Goal: Information Seeking & Learning: Learn about a topic

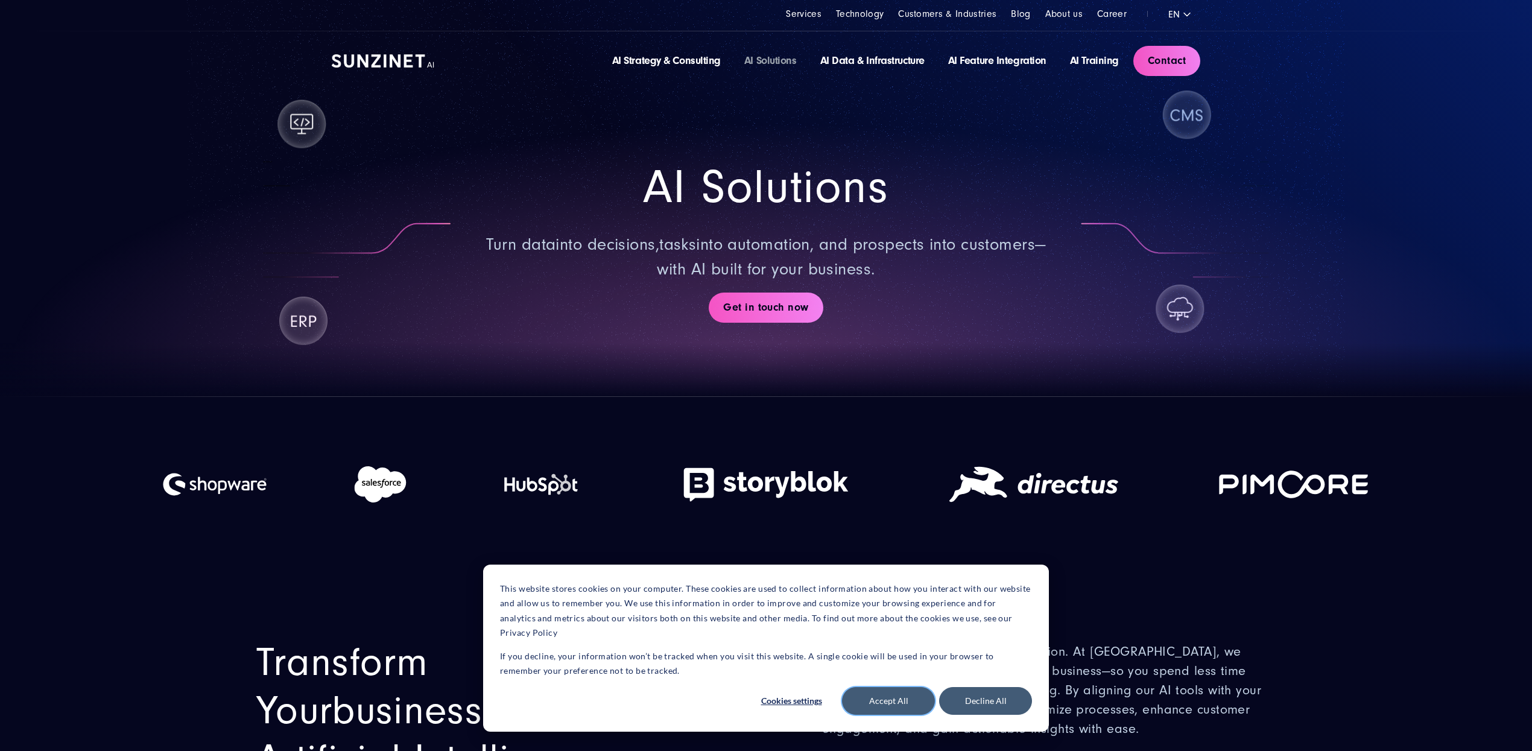
click at [916, 695] on button "Accept All" at bounding box center [888, 701] width 93 height 28
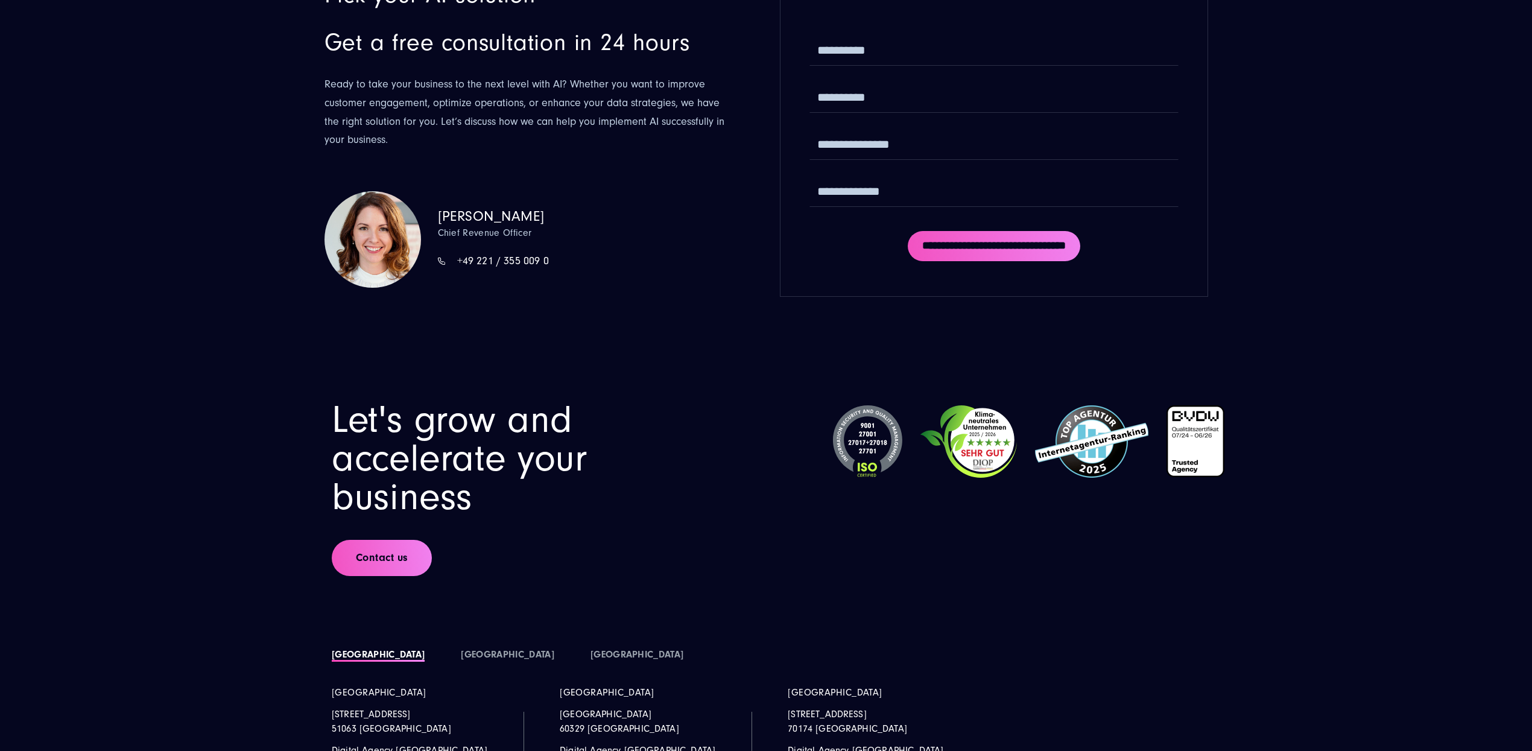
scroll to position [7332, 0]
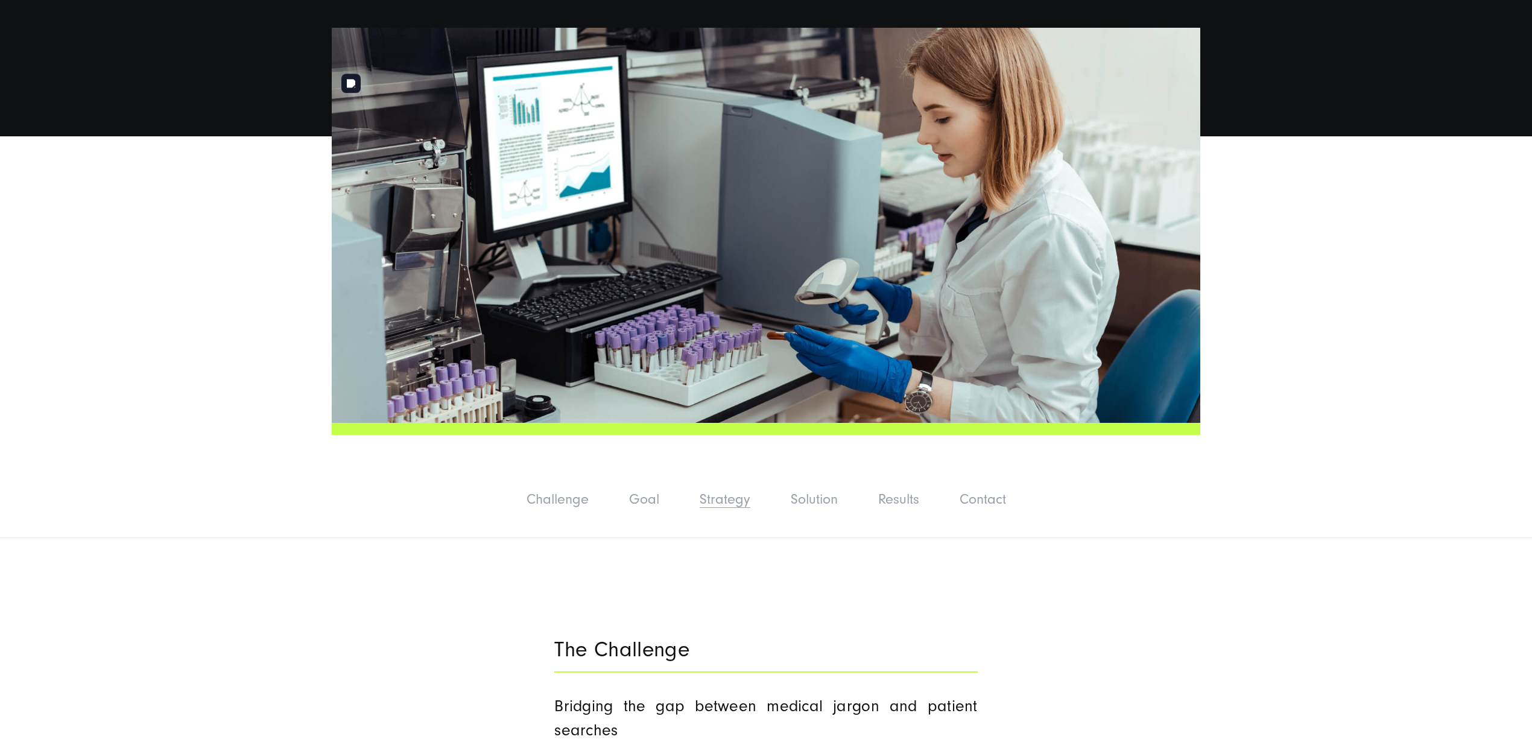
scroll to position [437, 0]
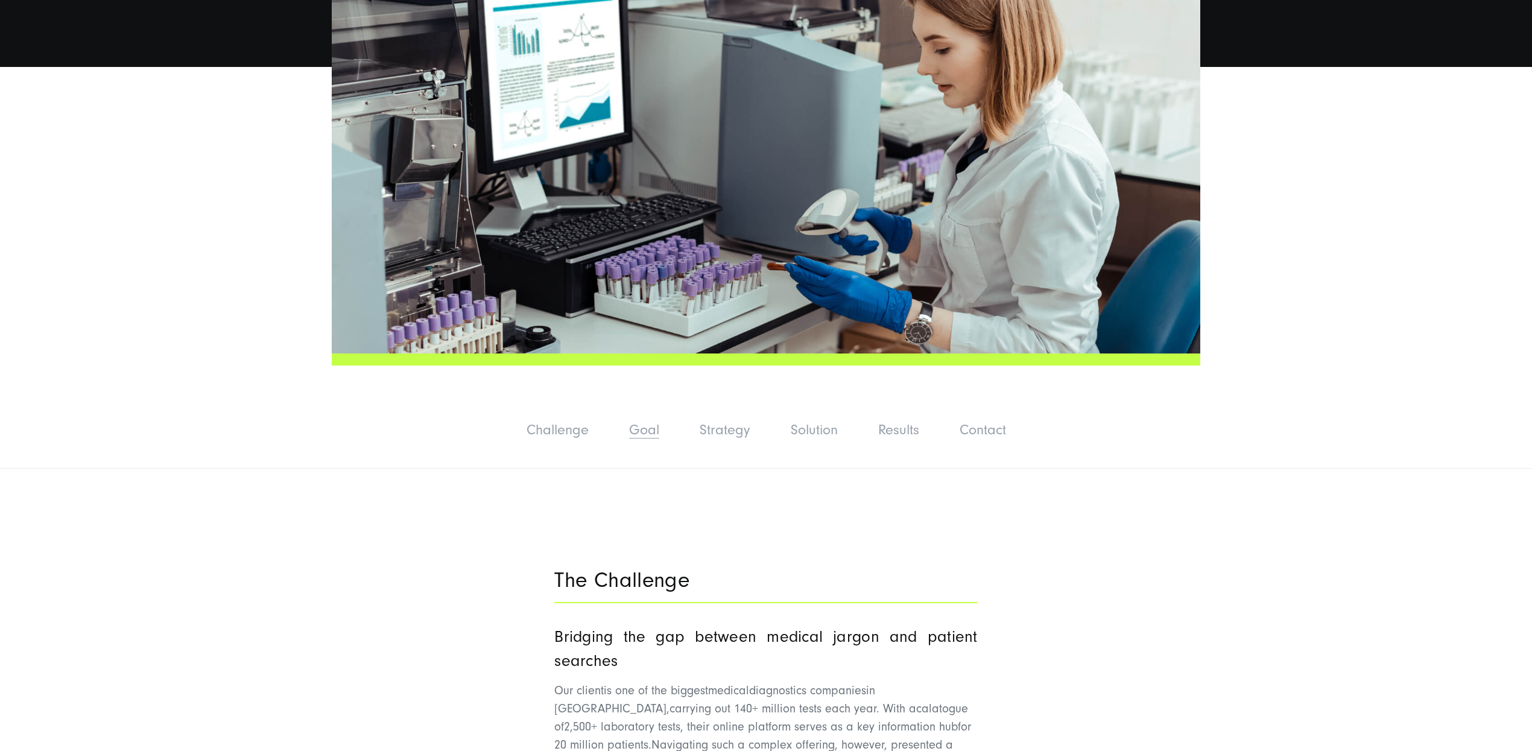
click at [657, 422] on link "Goal" at bounding box center [644, 430] width 30 height 16
click at [716, 425] on div "Challenge Challenge Goal Strategy Solution Results Contact" at bounding box center [766, 432] width 1532 height 73
click at [723, 422] on link "Strategy" at bounding box center [725, 430] width 51 height 16
click at [803, 422] on link "Solution" at bounding box center [814, 430] width 47 height 16
click at [888, 422] on link "Results" at bounding box center [898, 430] width 41 height 16
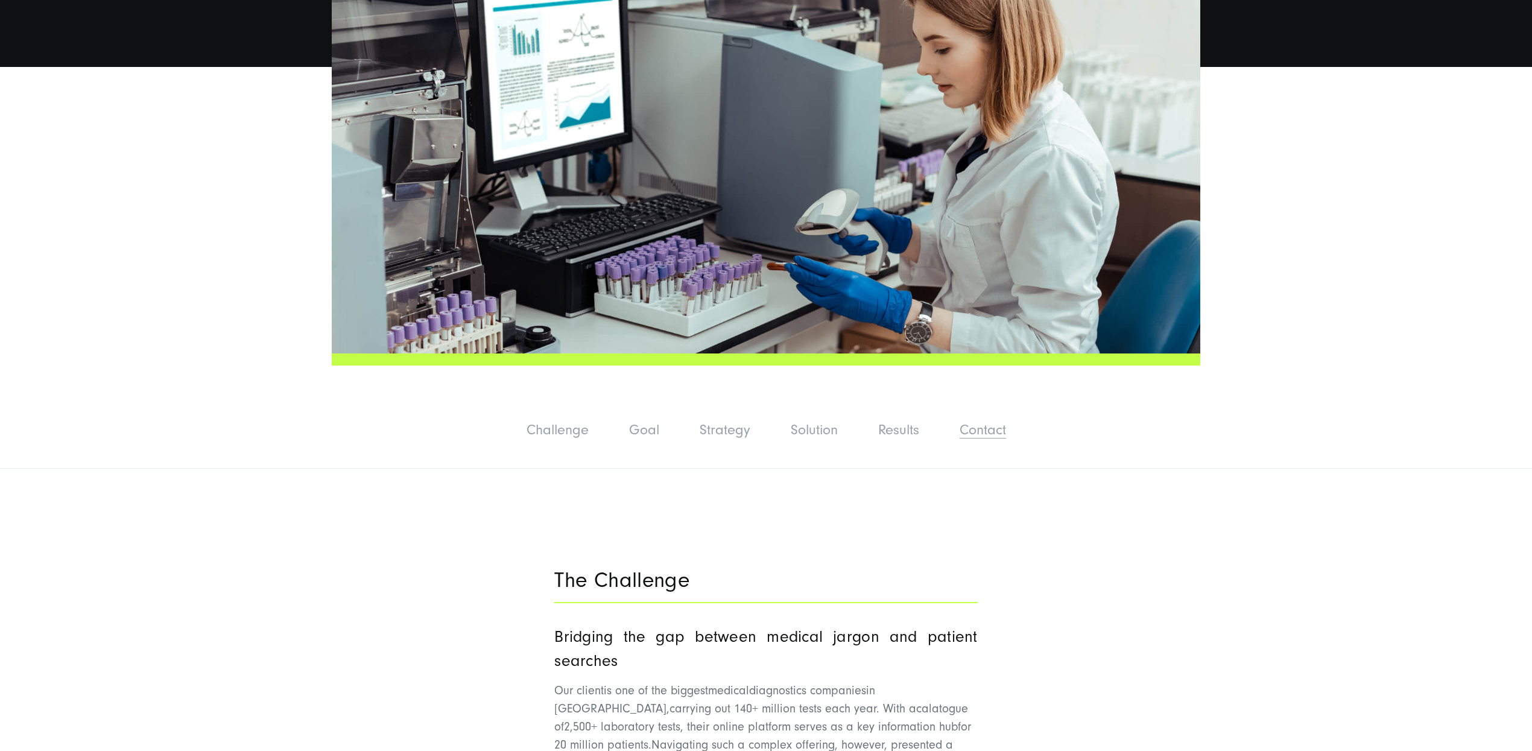
click at [984, 422] on link "Contact" at bounding box center [983, 430] width 46 height 16
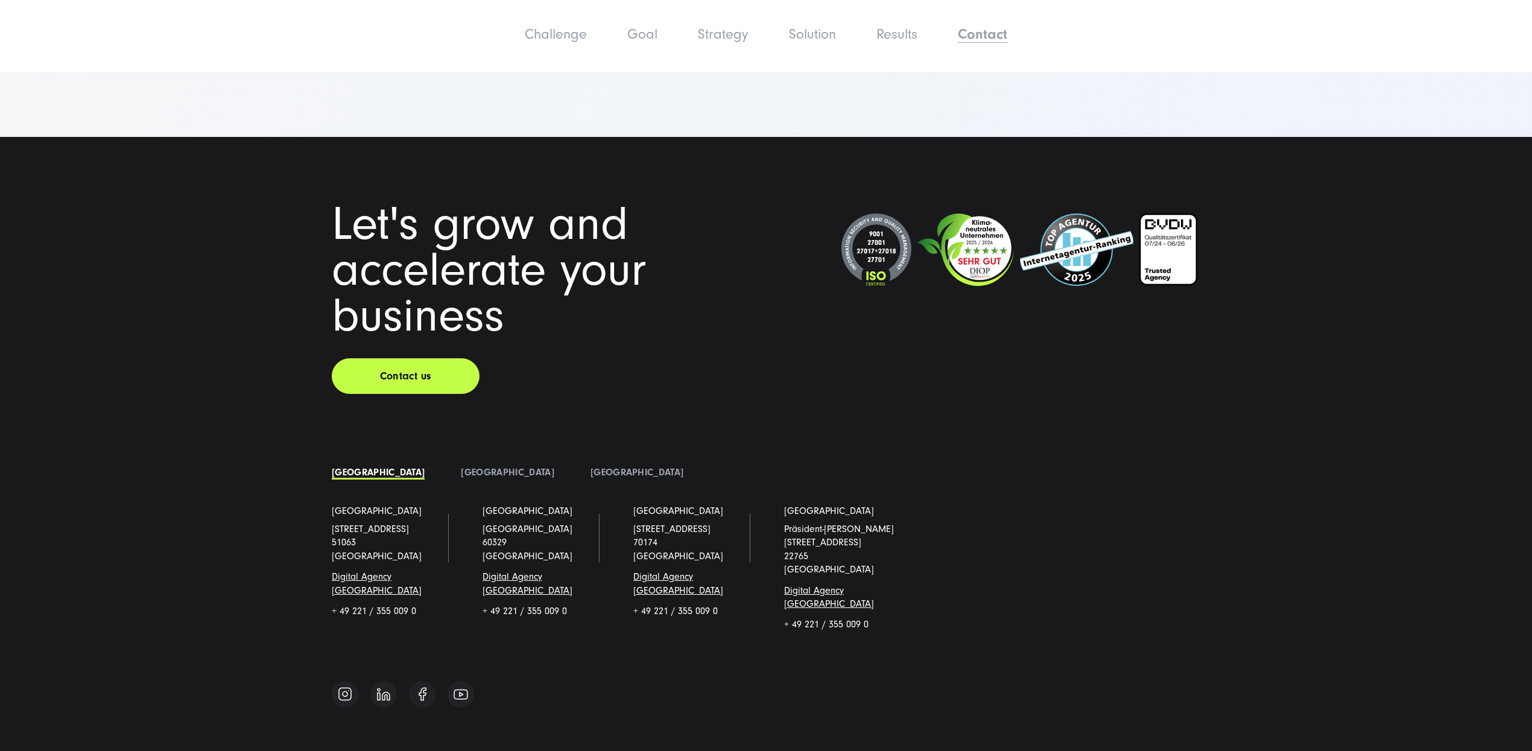
scroll to position [5013, 0]
